Goal: Find specific page/section

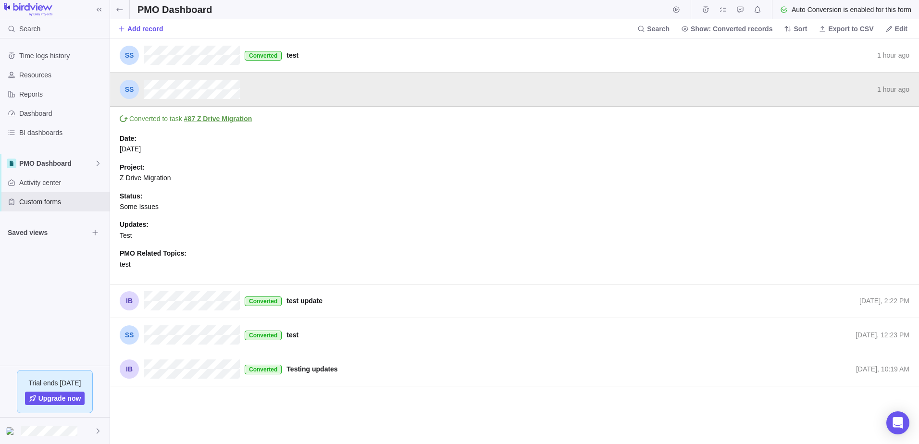
scroll to position [398, 802]
drag, startPoint x: 0, startPoint y: 0, endPoint x: 35, endPoint y: 136, distance: 140.0
click at [35, 136] on span "BI dashboards" at bounding box center [62, 133] width 87 height 10
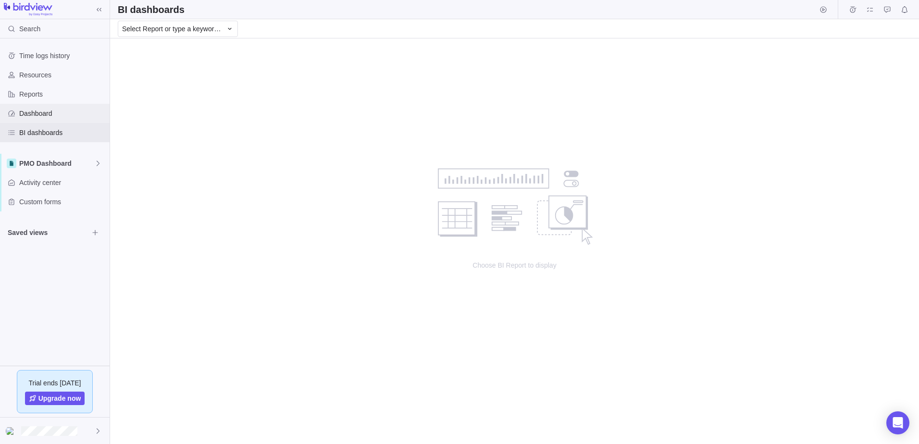
click at [27, 115] on span "Dashboard" at bounding box center [62, 114] width 87 height 10
